Goal: Information Seeking & Learning: Learn about a topic

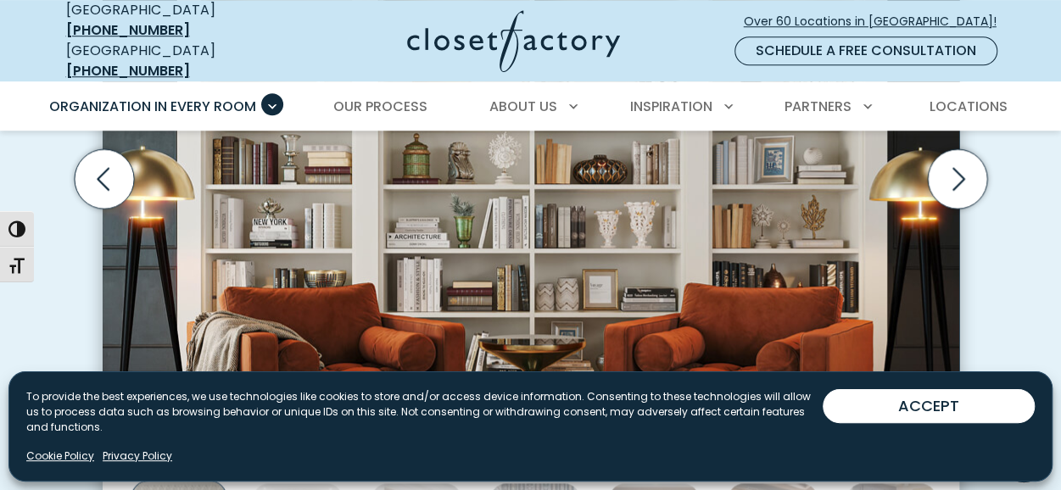
scroll to position [679, 0]
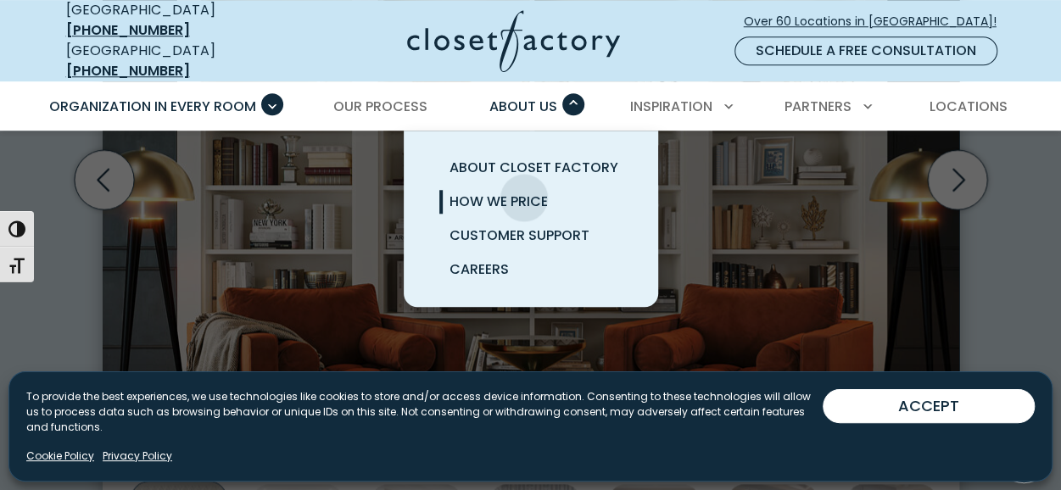
click at [524, 192] on span "How We Price" at bounding box center [499, 202] width 98 height 20
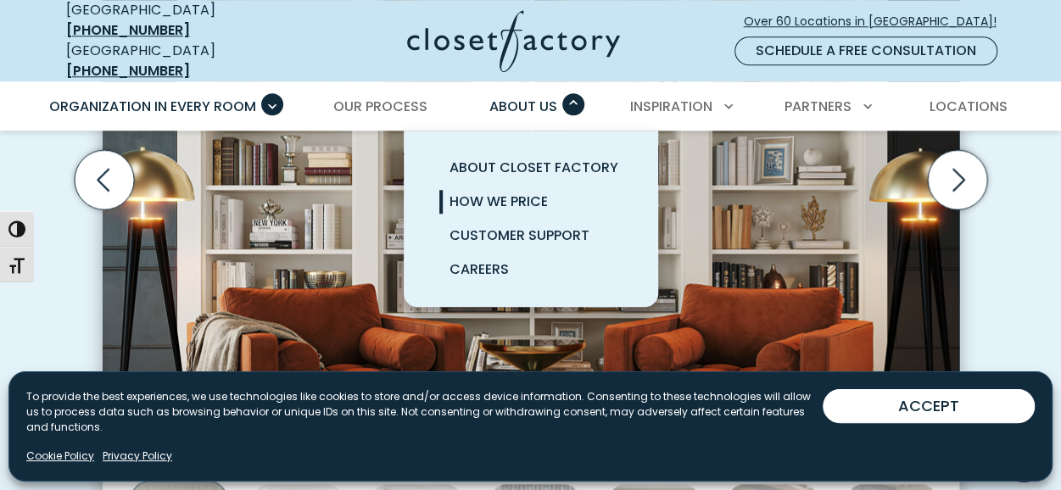
scroll to position [678, 0]
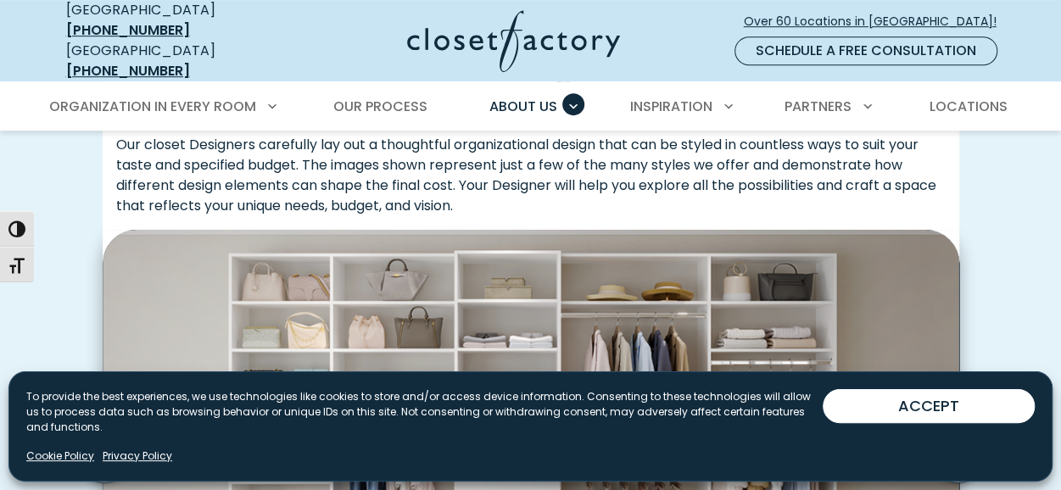
scroll to position [452, 0]
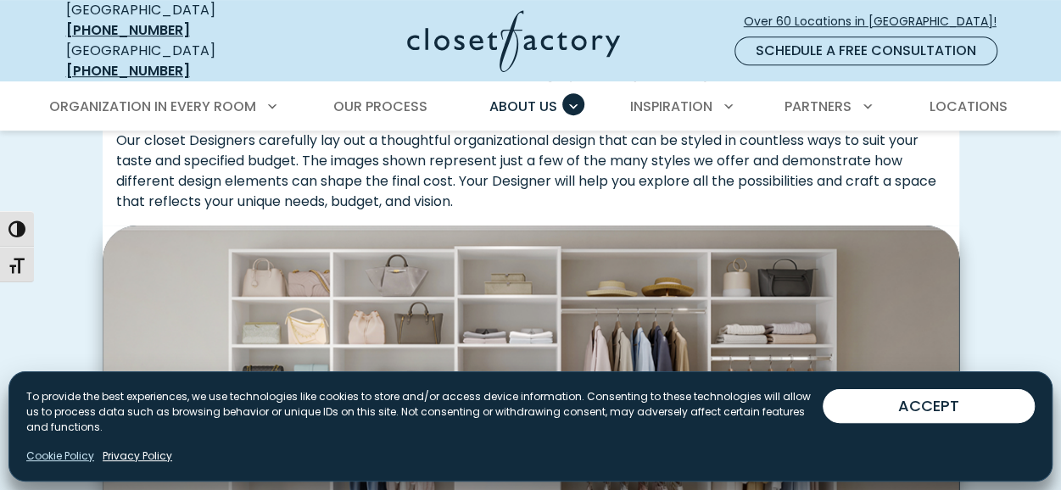
click at [70, 456] on link "Cookie Policy" at bounding box center [60, 456] width 68 height 15
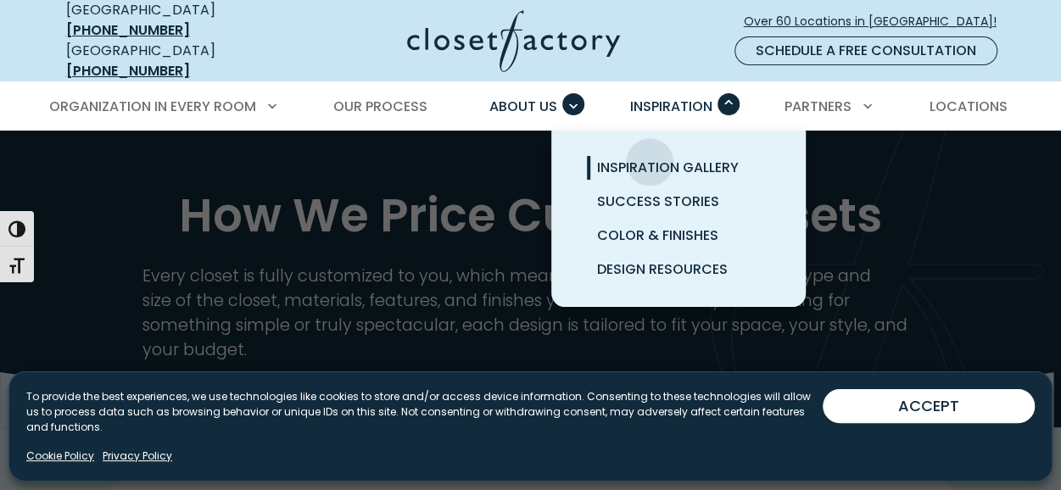
click at [650, 158] on span "Inspiration Gallery" at bounding box center [668, 168] width 142 height 20
